Goal: Transaction & Acquisition: Obtain resource

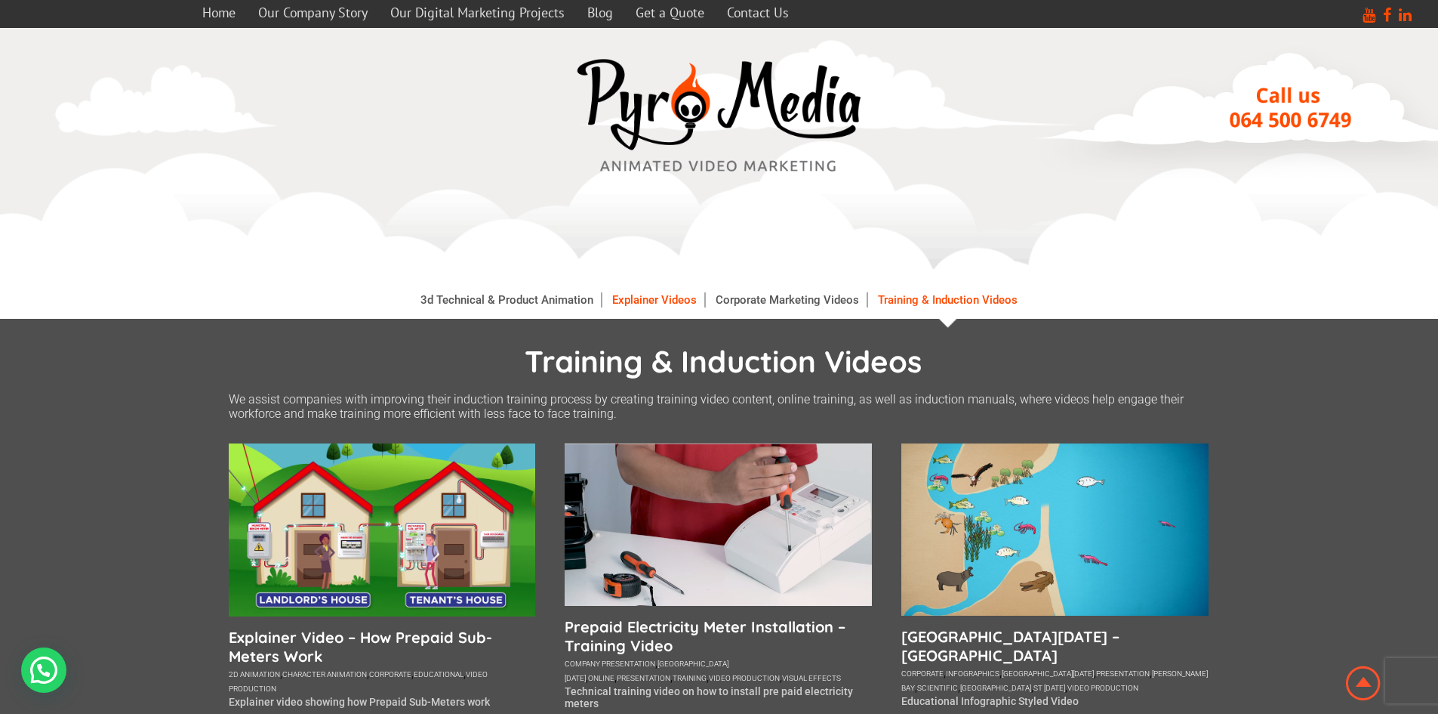
click at [648, 305] on link "Explainer Videos" at bounding box center [655, 299] width 100 height 15
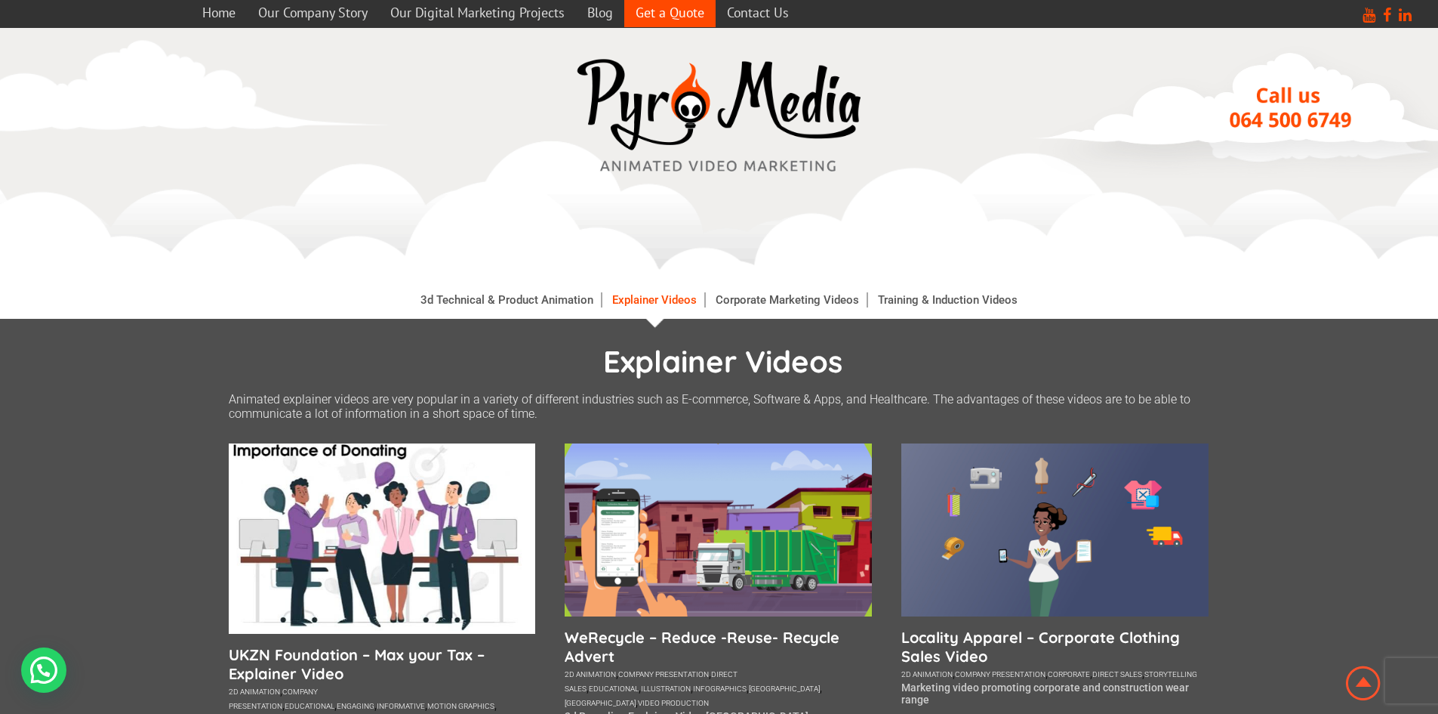
click at [670, 2] on link "Get a Quote" at bounding box center [669, 12] width 91 height 29
